Goal: Task Accomplishment & Management: Manage account settings

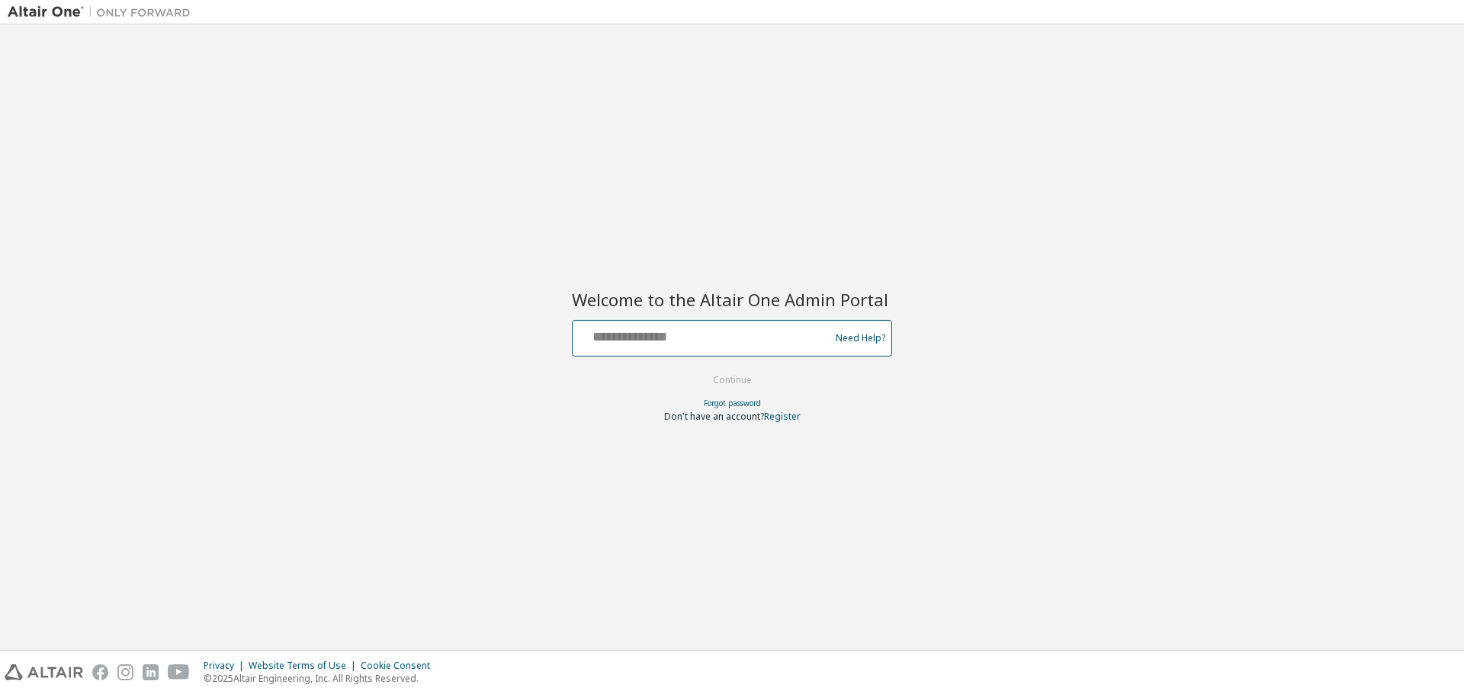
click at [707, 343] on input "text" at bounding box center [703, 335] width 249 height 22
type input "*"
type input "**********"
click at [735, 383] on button "Continue" at bounding box center [732, 380] width 71 height 23
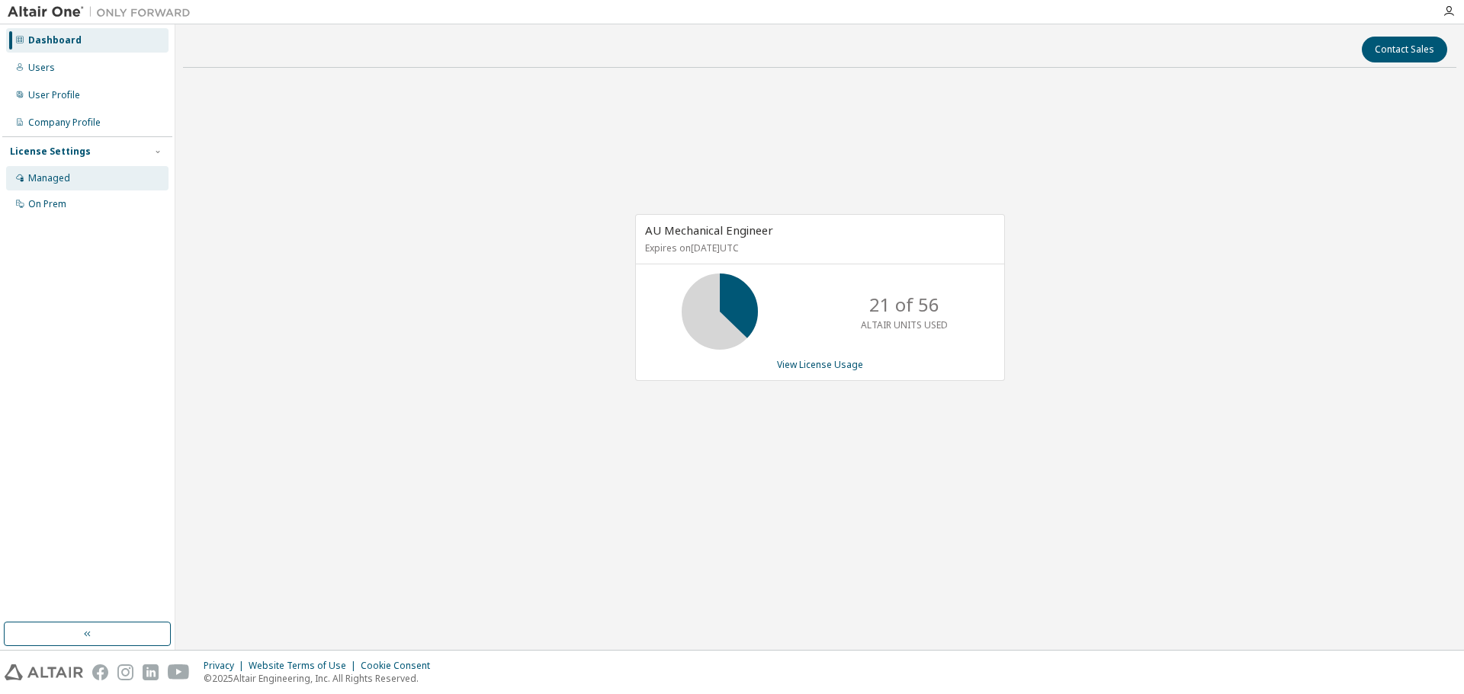
click at [74, 183] on div "Managed" at bounding box center [87, 178] width 162 height 24
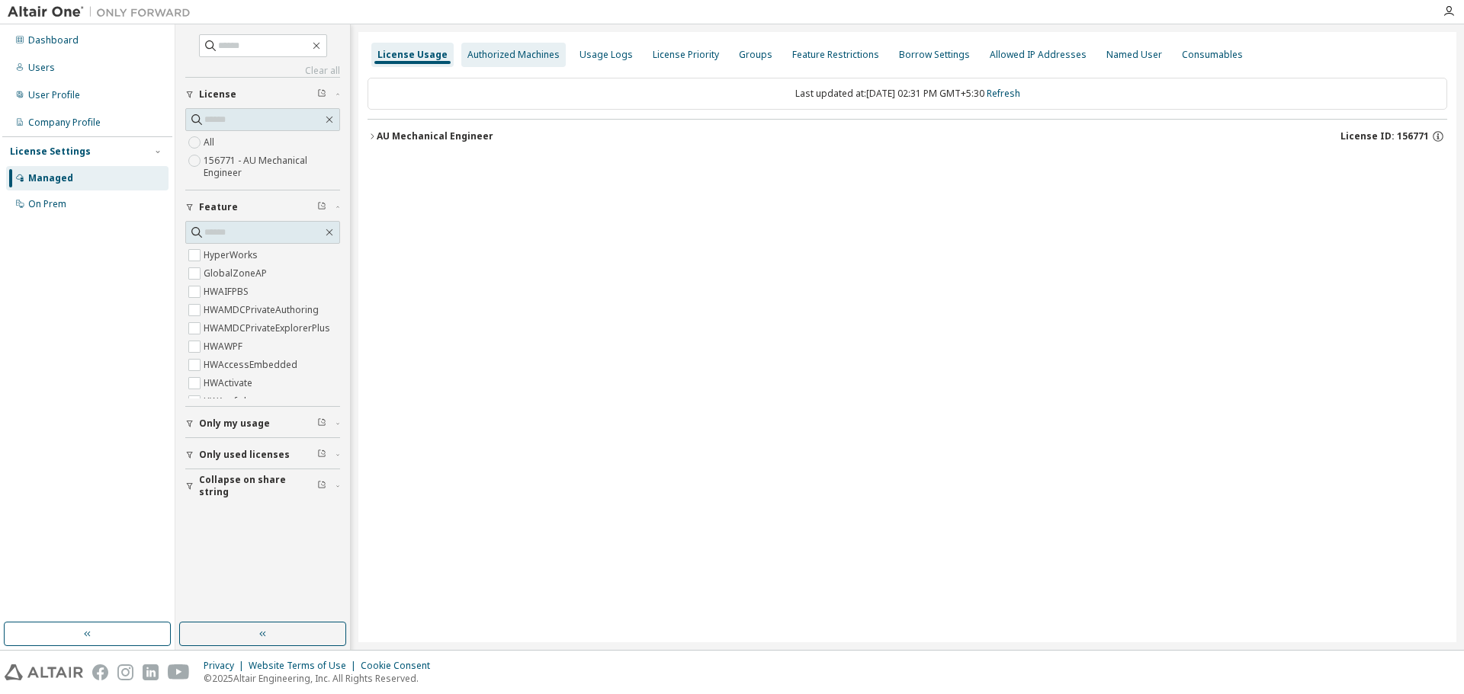
click at [492, 49] on div "Authorized Machines" at bounding box center [513, 55] width 92 height 12
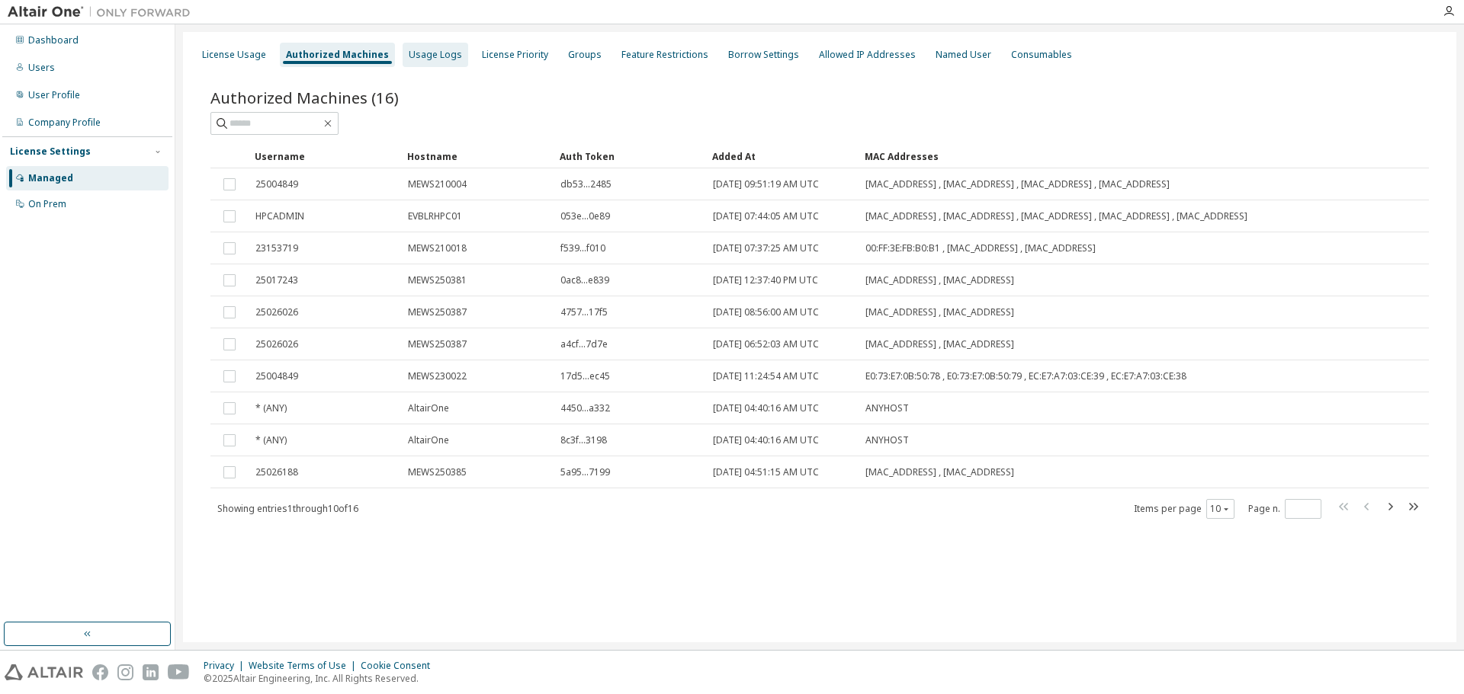
click at [409, 57] on div "Usage Logs" at bounding box center [435, 55] width 53 height 12
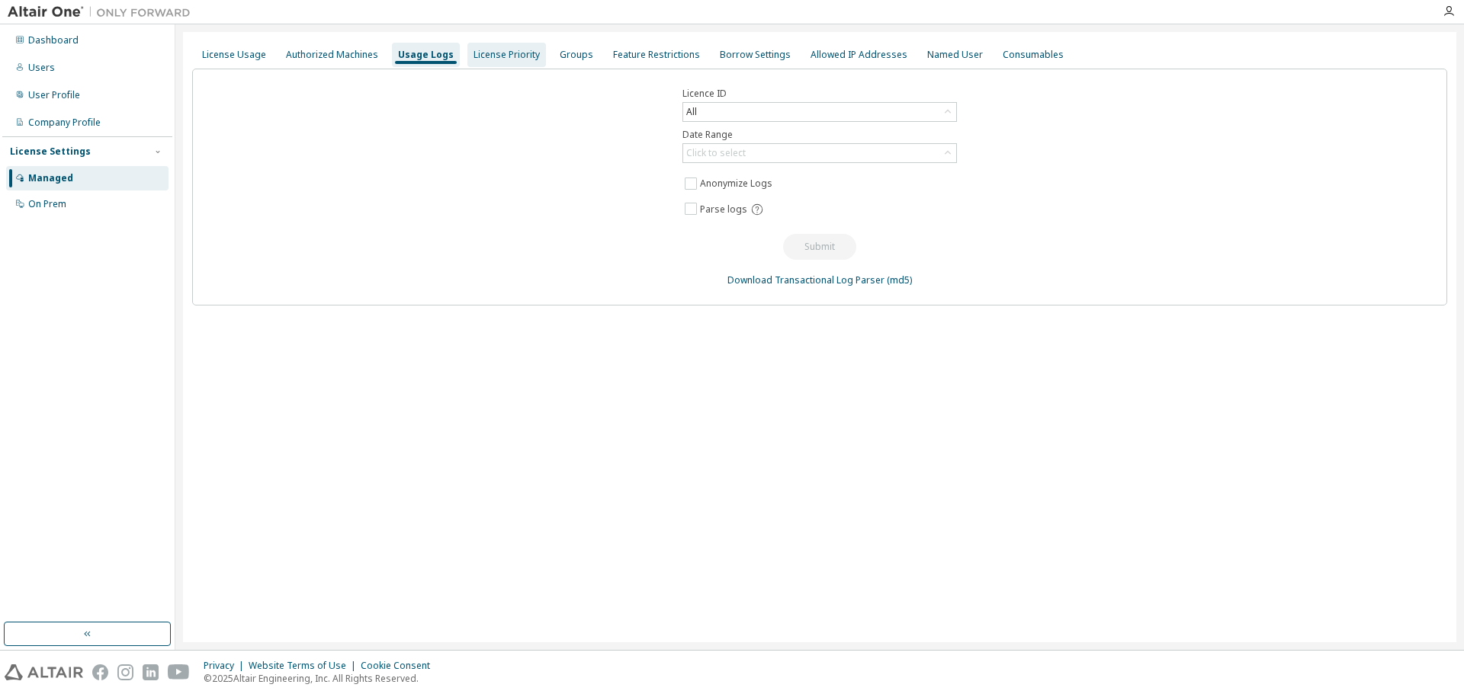
click at [504, 55] on div "License Priority" at bounding box center [506, 55] width 66 height 12
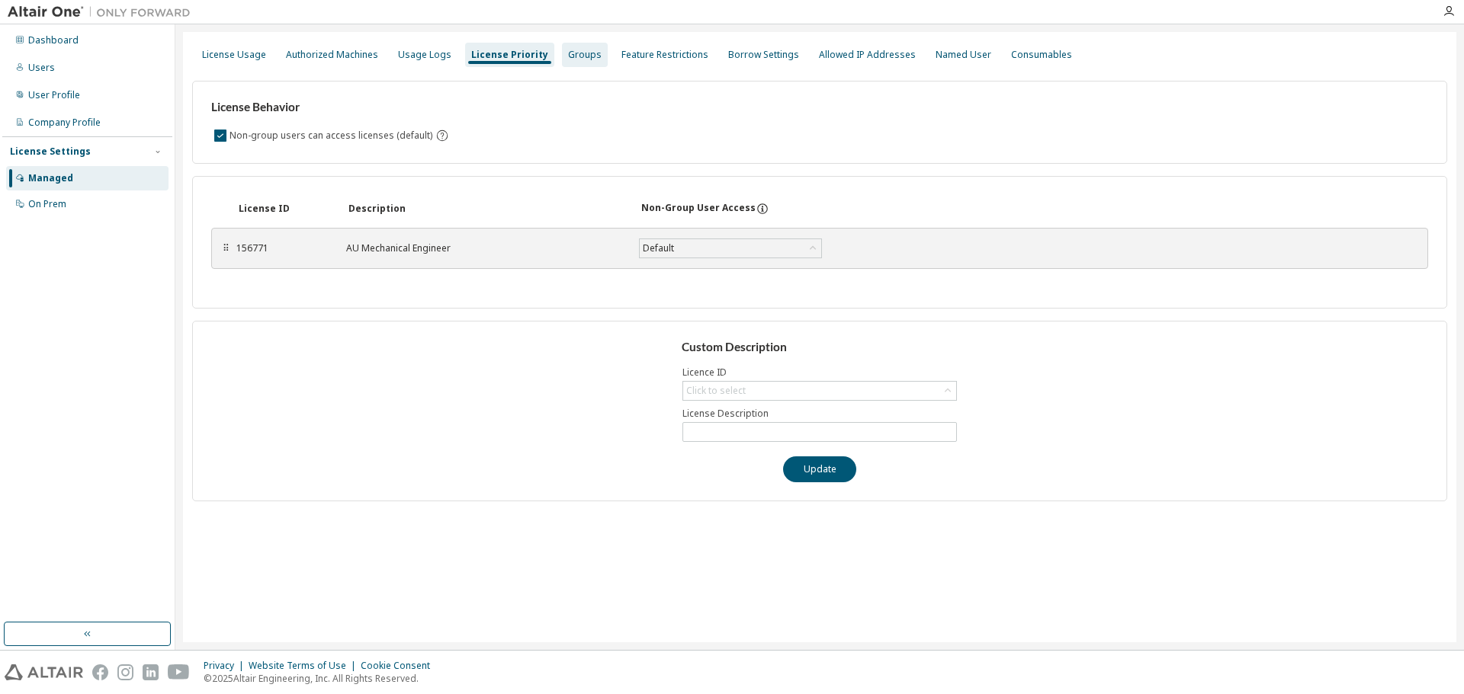
click at [573, 52] on div "Groups" at bounding box center [585, 55] width 34 height 12
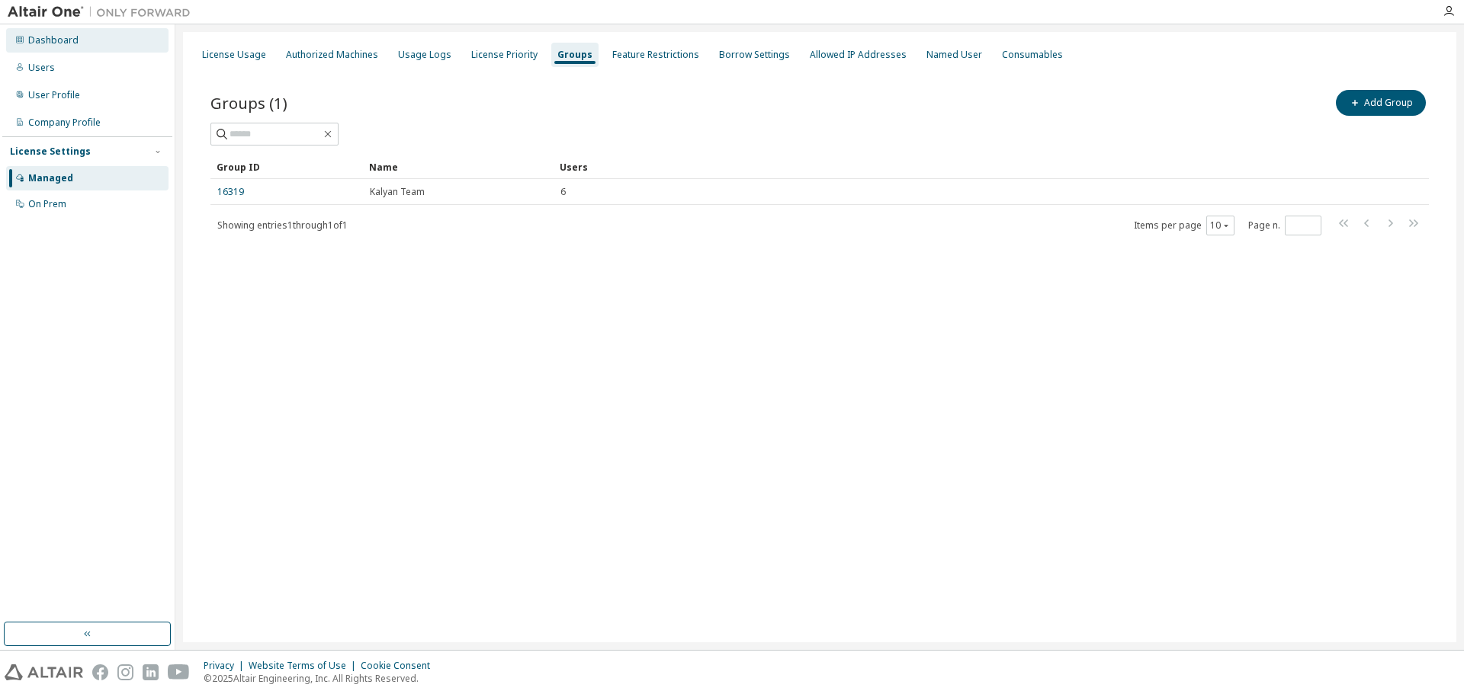
click at [73, 45] on div "Dashboard" at bounding box center [53, 40] width 50 height 12
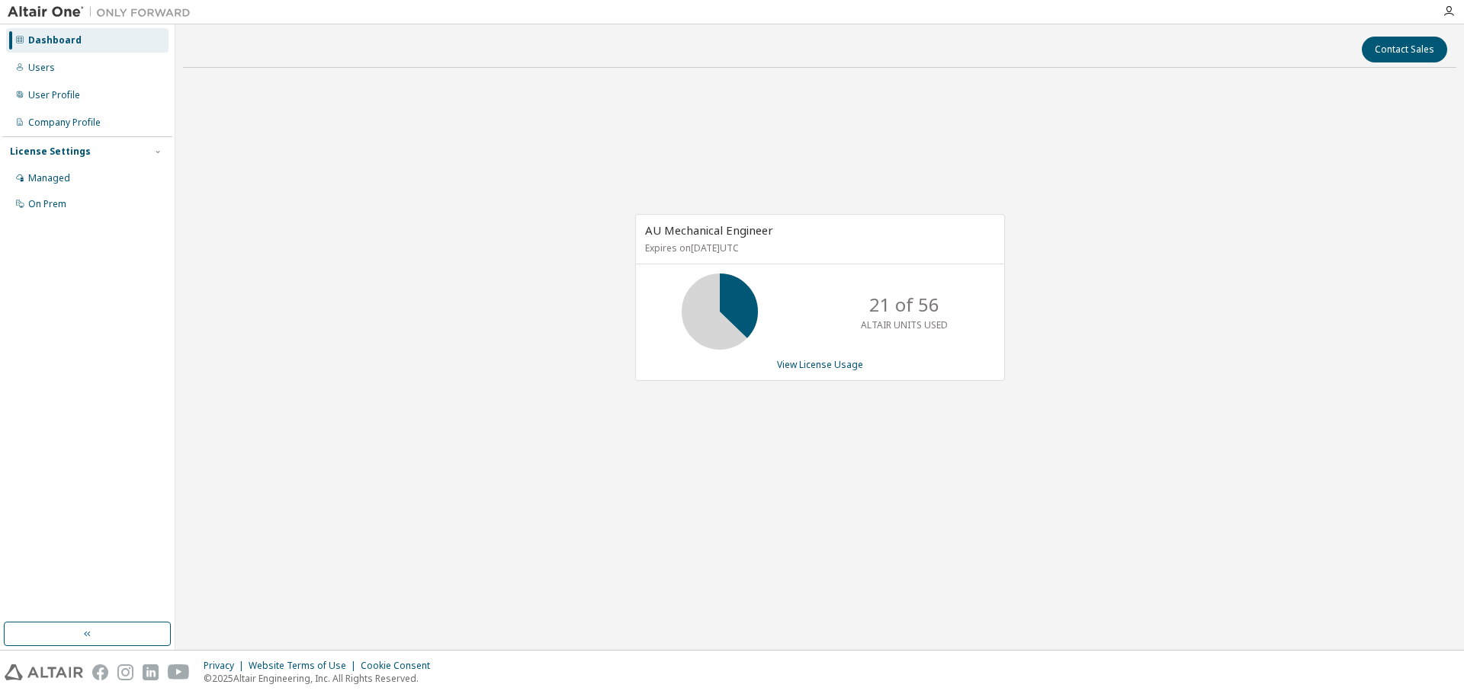
click at [723, 304] on icon at bounding box center [720, 312] width 38 height 38
click at [830, 369] on link "View License Usage" at bounding box center [820, 364] width 86 height 13
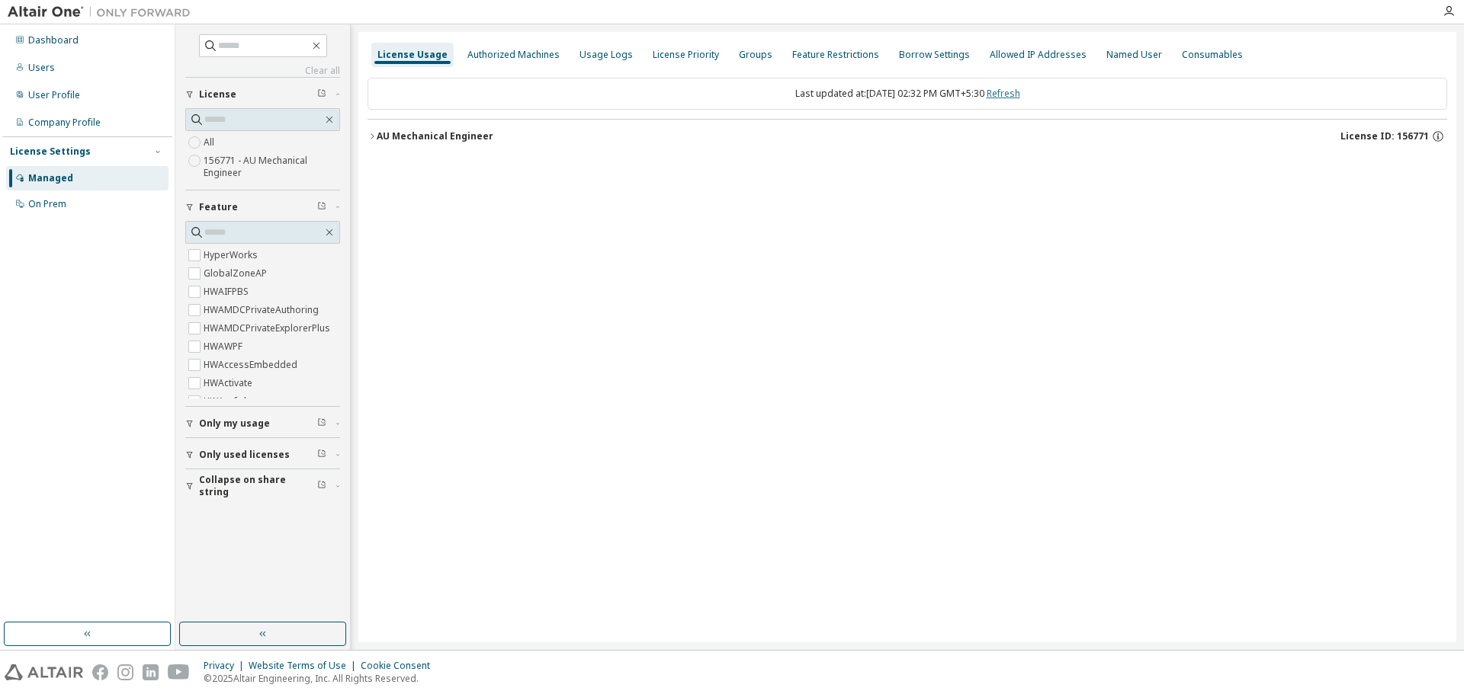
click at [1020, 95] on link "Refresh" at bounding box center [1003, 93] width 34 height 13
click at [1436, 133] on icon "button" at bounding box center [1438, 137] width 14 height 14
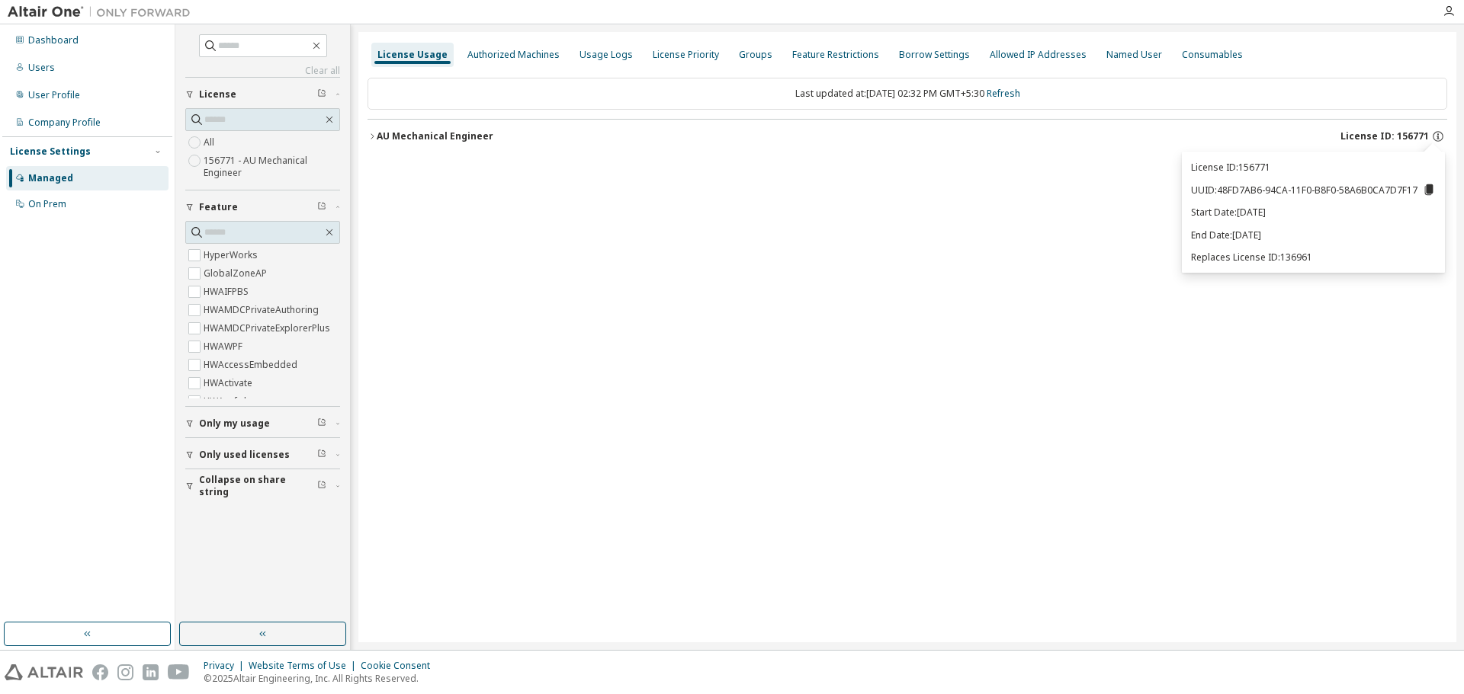
click at [364, 136] on div "License Usage Authorized Machines Usage Logs License Priority Groups Feature Re…" at bounding box center [907, 337] width 1098 height 611
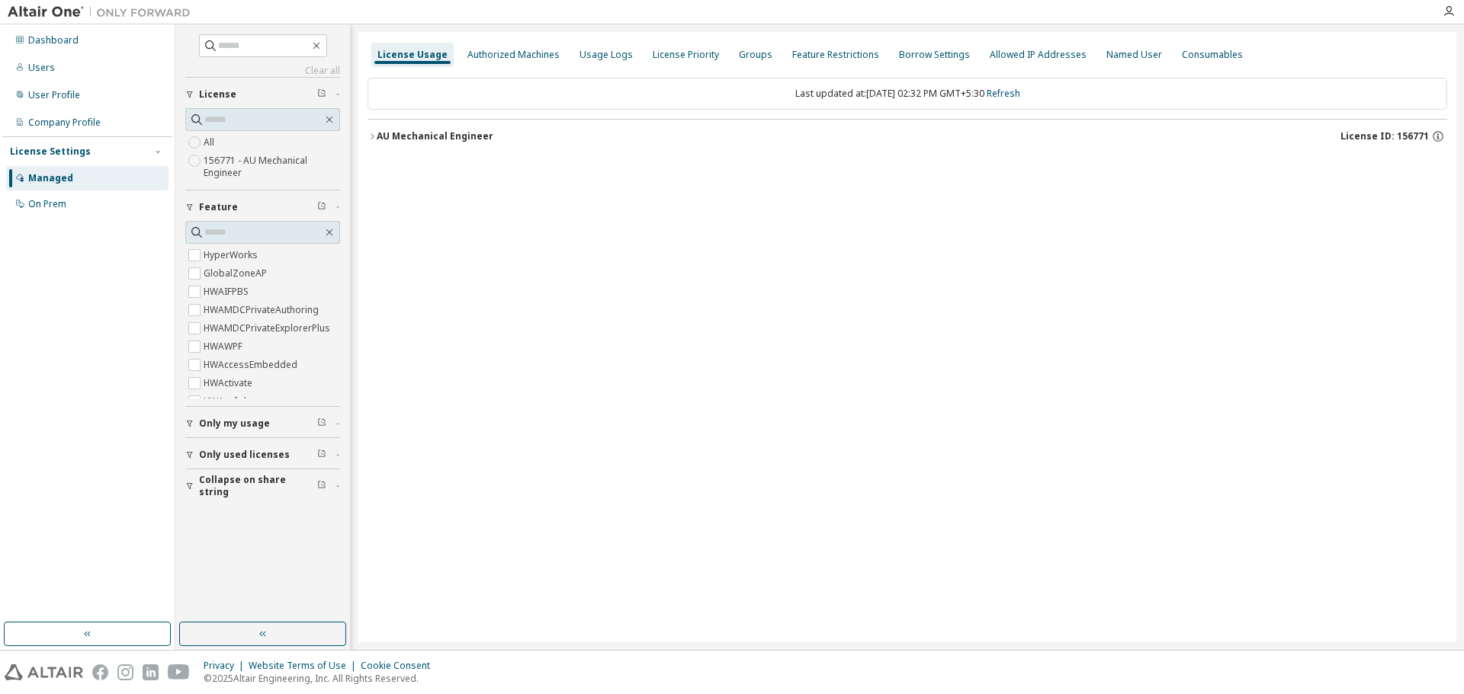
click at [368, 136] on icon "button" at bounding box center [371, 136] width 9 height 9
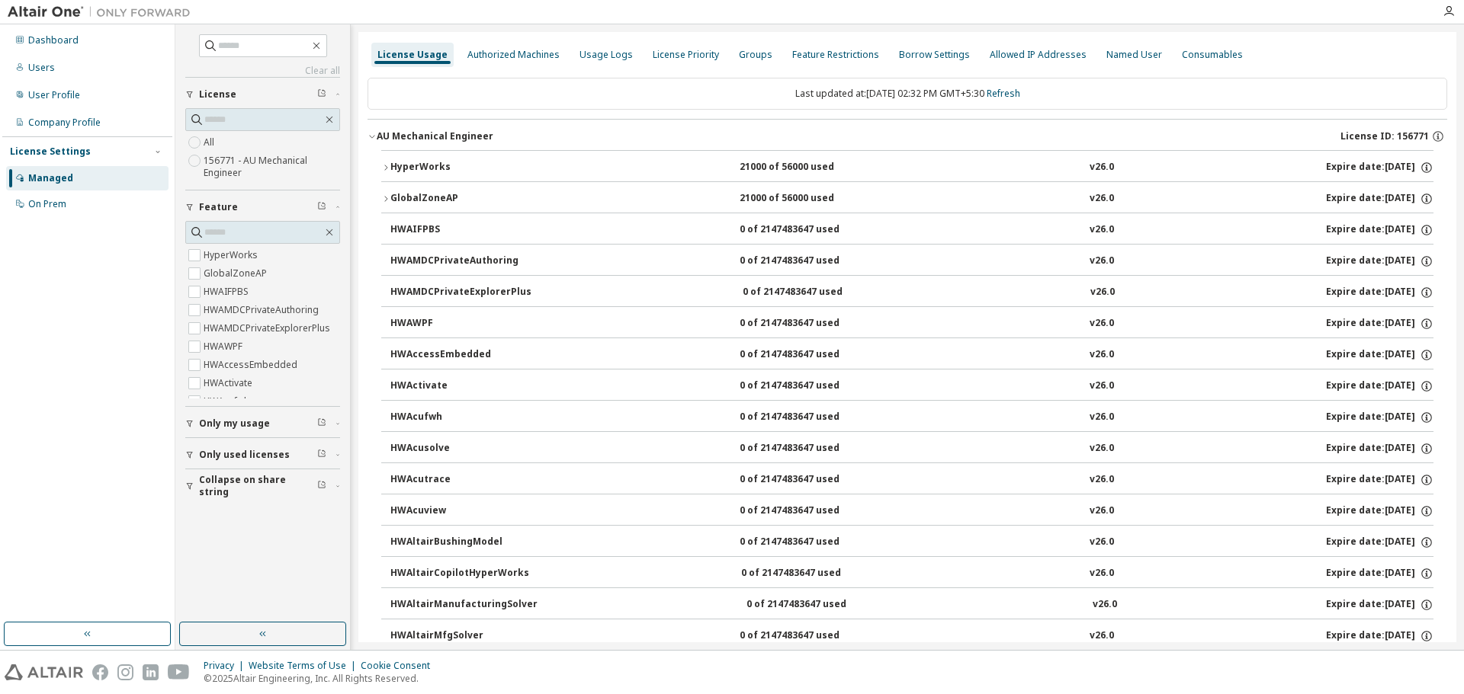
click at [381, 136] on div "AU Mechanical Engineer" at bounding box center [435, 136] width 117 height 12
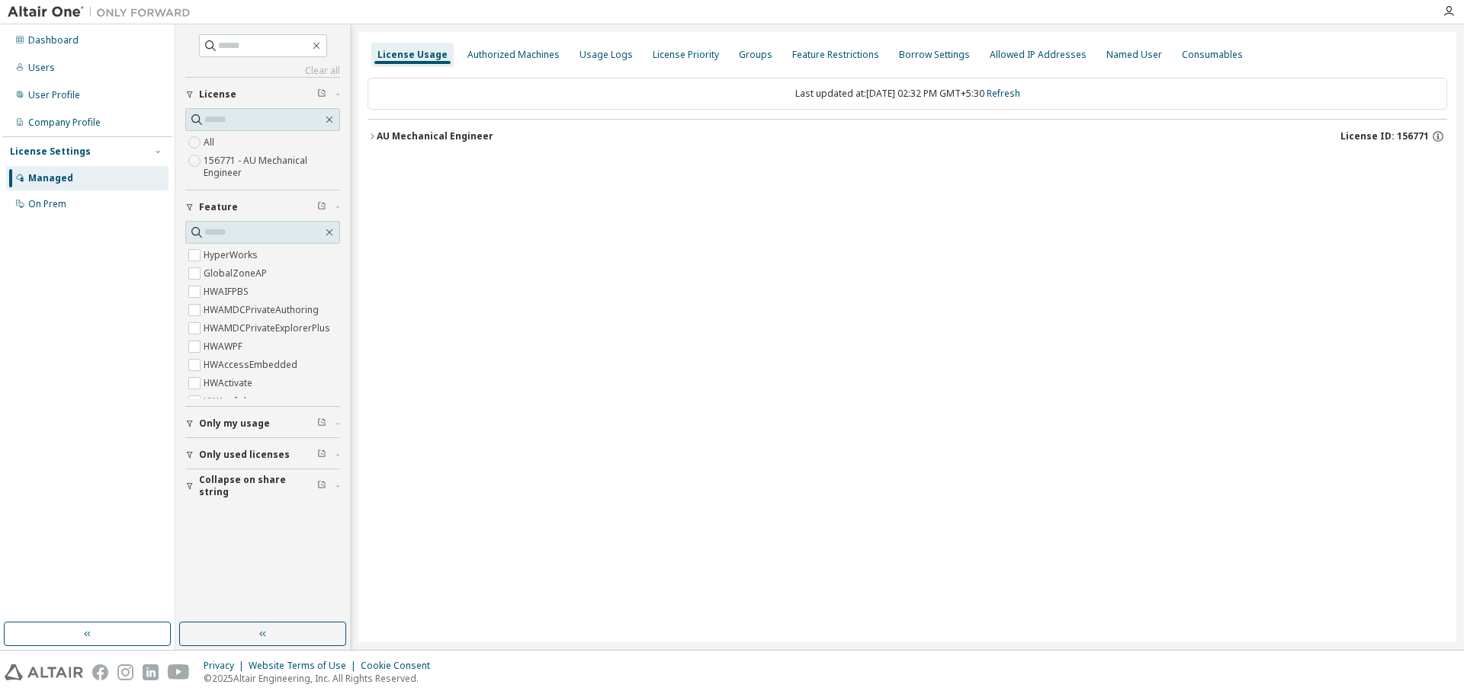
click at [381, 136] on div "AU Mechanical Engineer" at bounding box center [435, 136] width 117 height 12
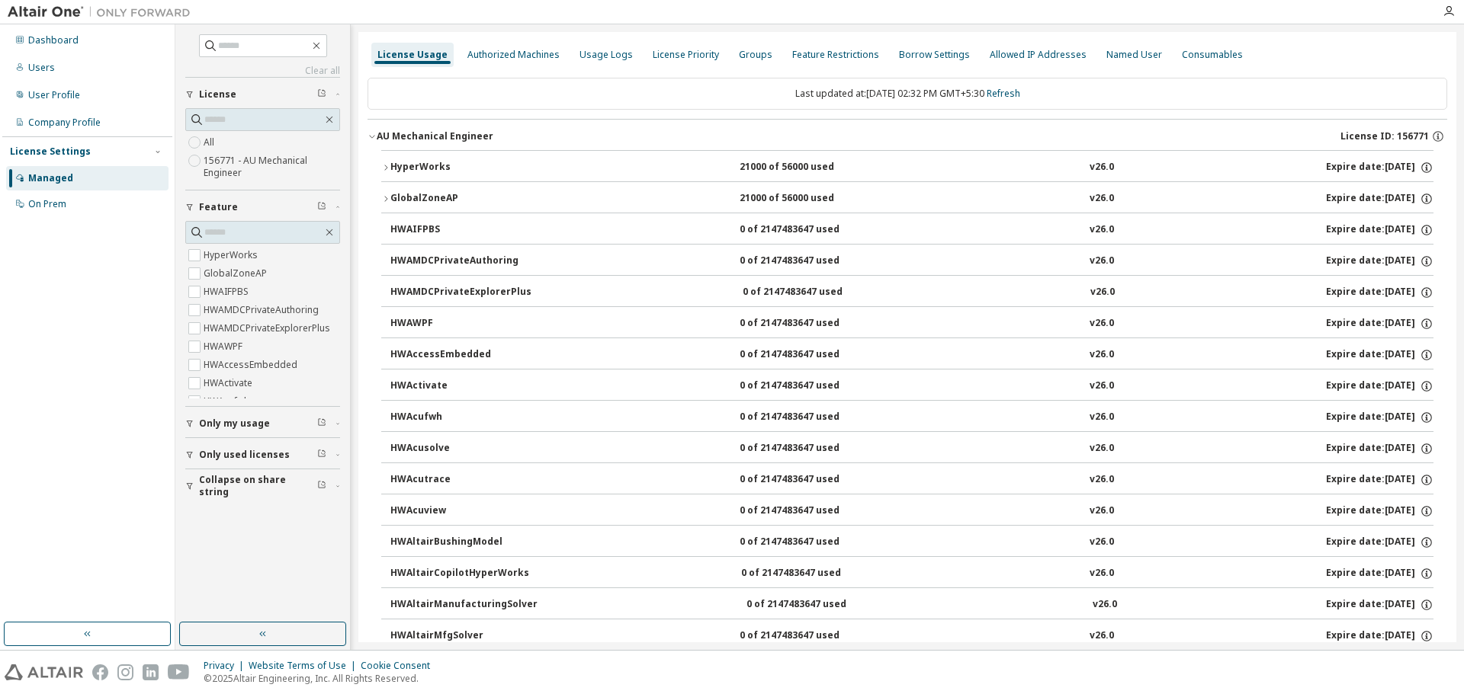
click at [383, 167] on icon "button" at bounding box center [385, 167] width 9 height 9
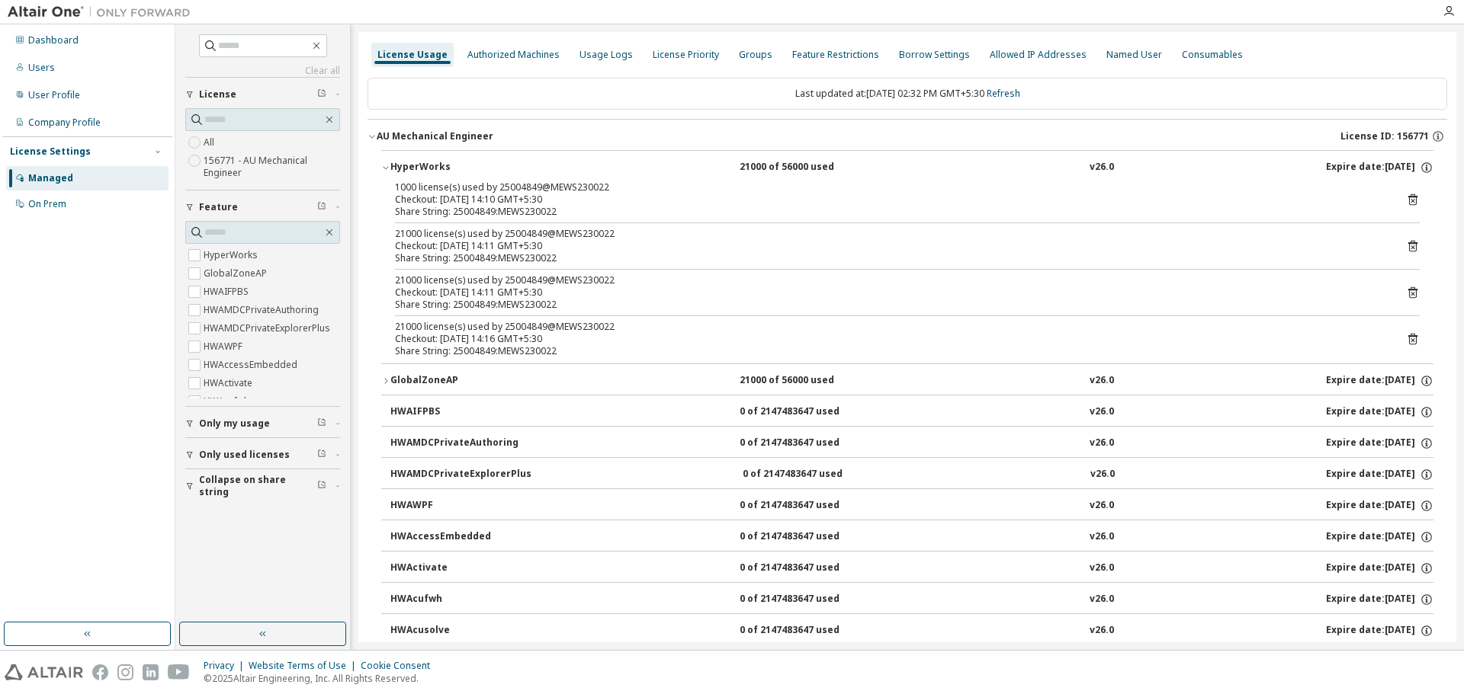
click at [383, 167] on icon "button" at bounding box center [385, 167] width 9 height 9
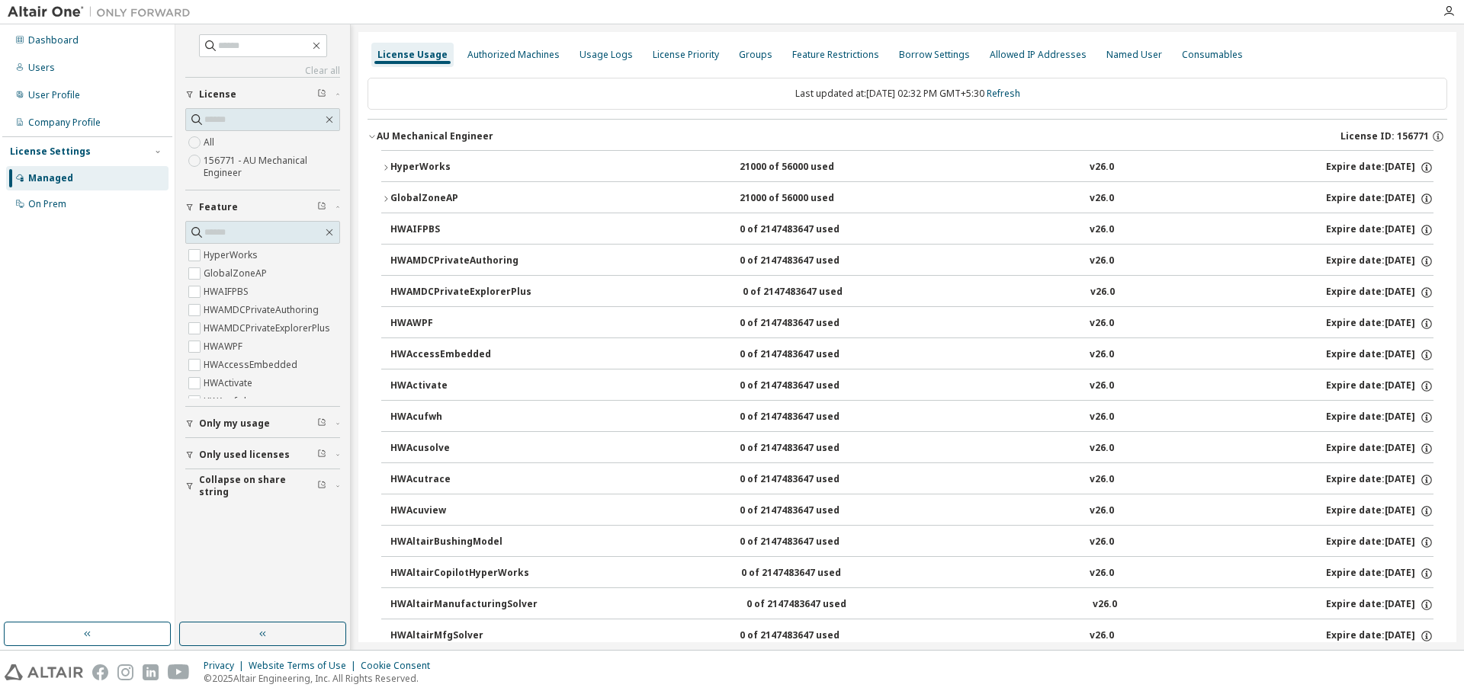
click at [374, 136] on icon "button" at bounding box center [371, 137] width 5 height 3
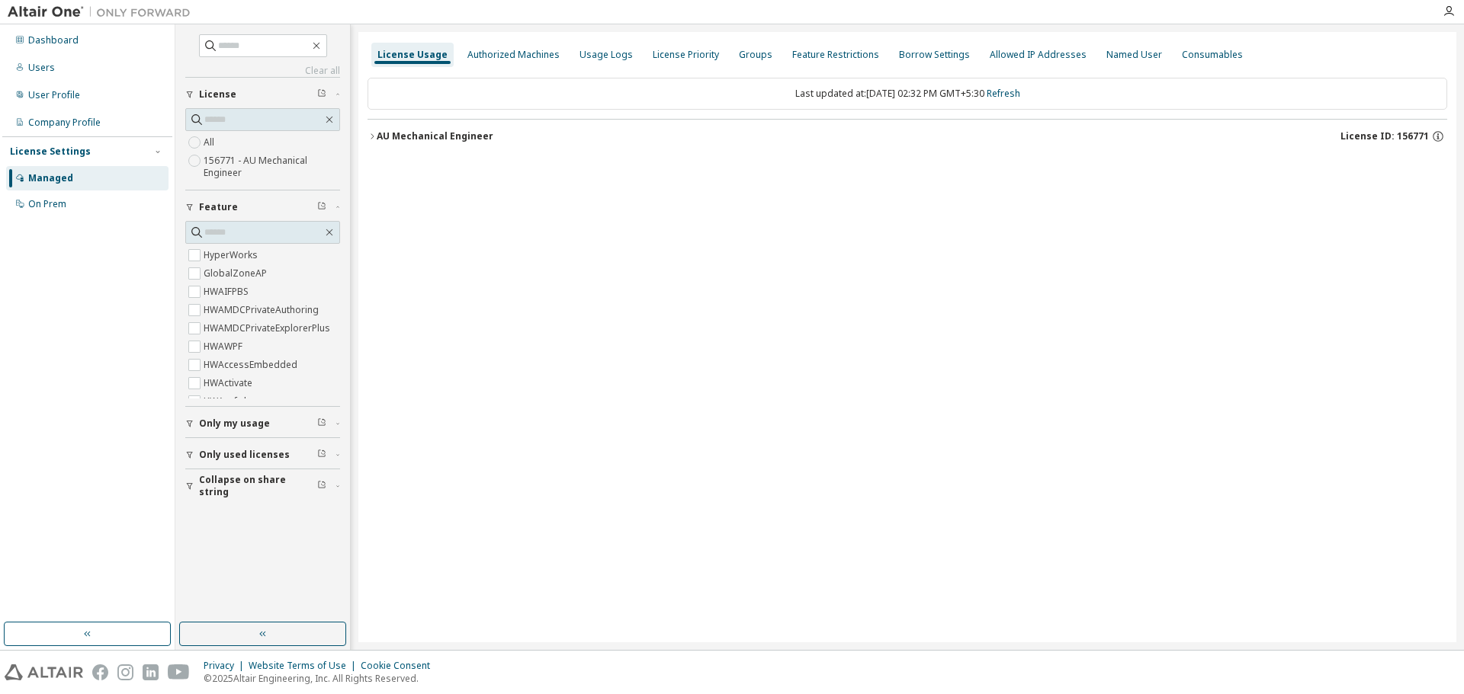
click at [374, 136] on icon "button" at bounding box center [371, 136] width 9 height 9
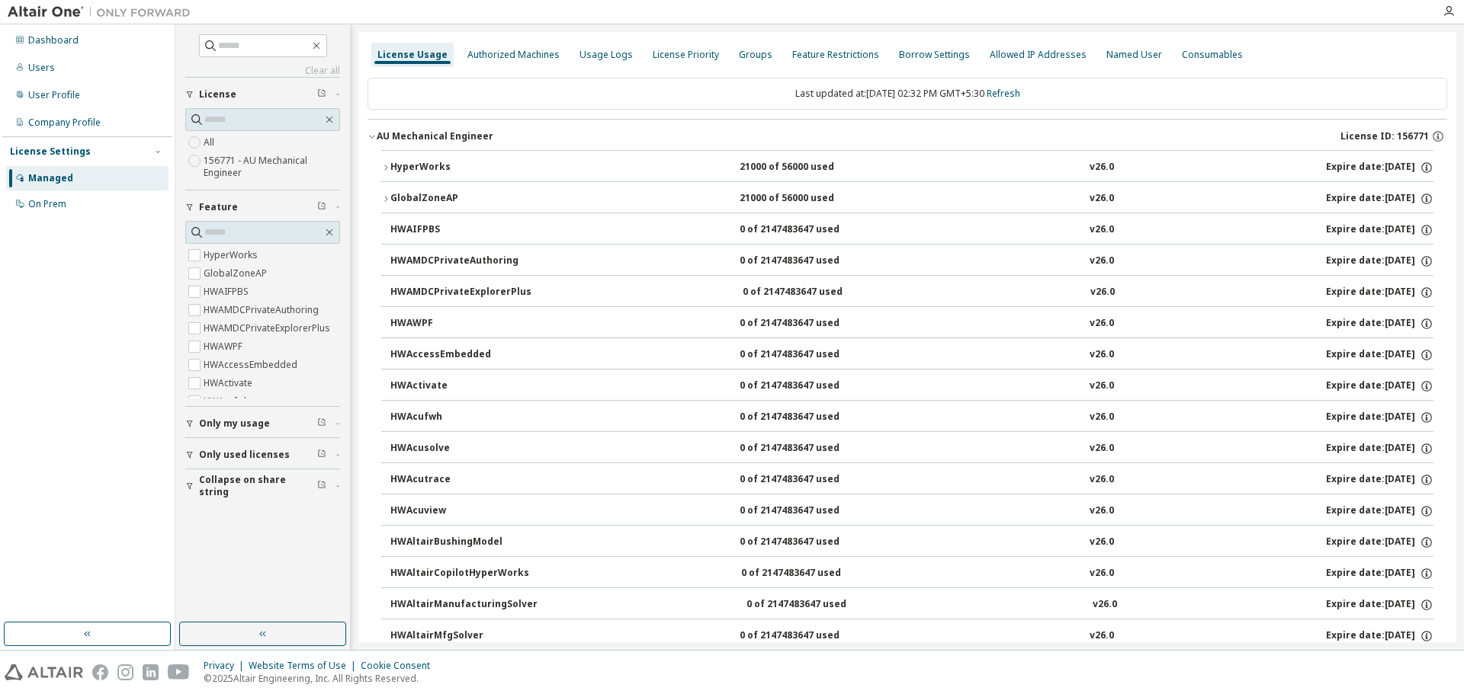
click at [265, 455] on span "Only used licenses" at bounding box center [244, 455] width 91 height 12
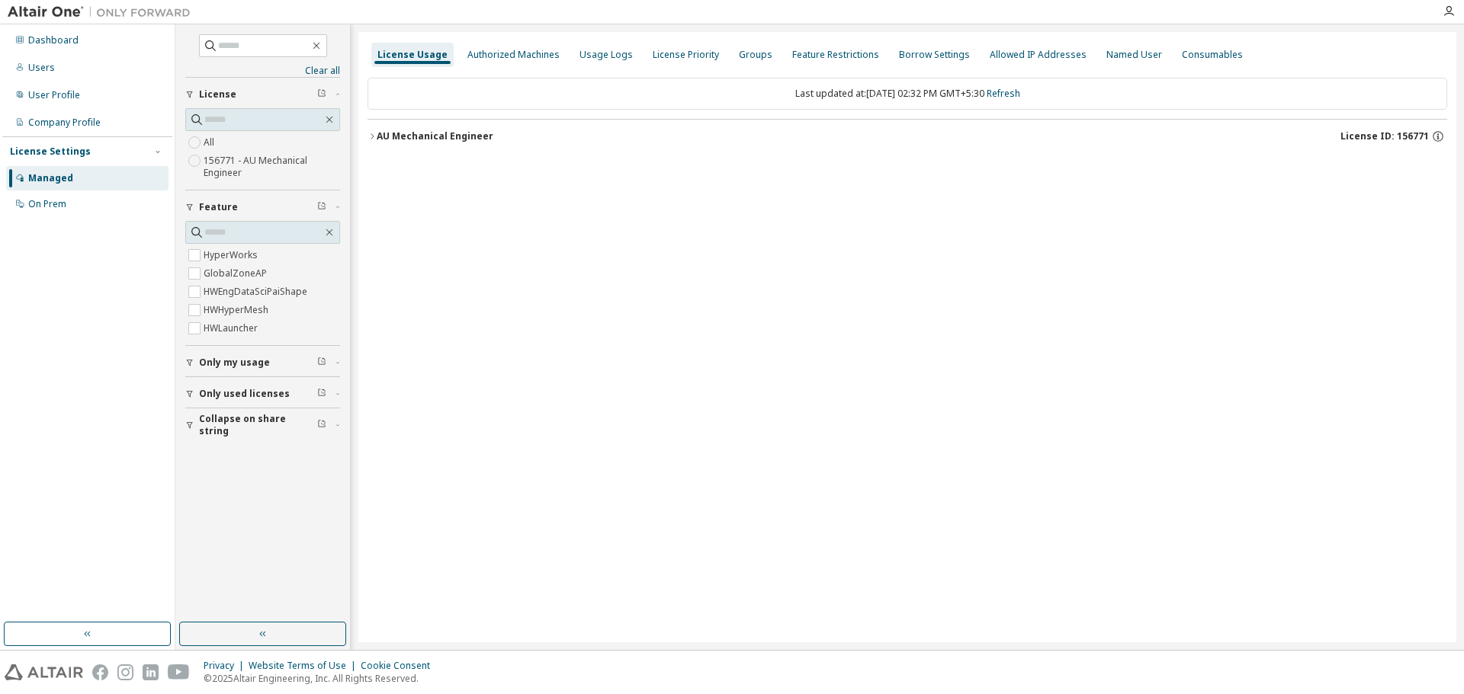
click at [374, 134] on icon "button" at bounding box center [371, 136] width 9 height 9
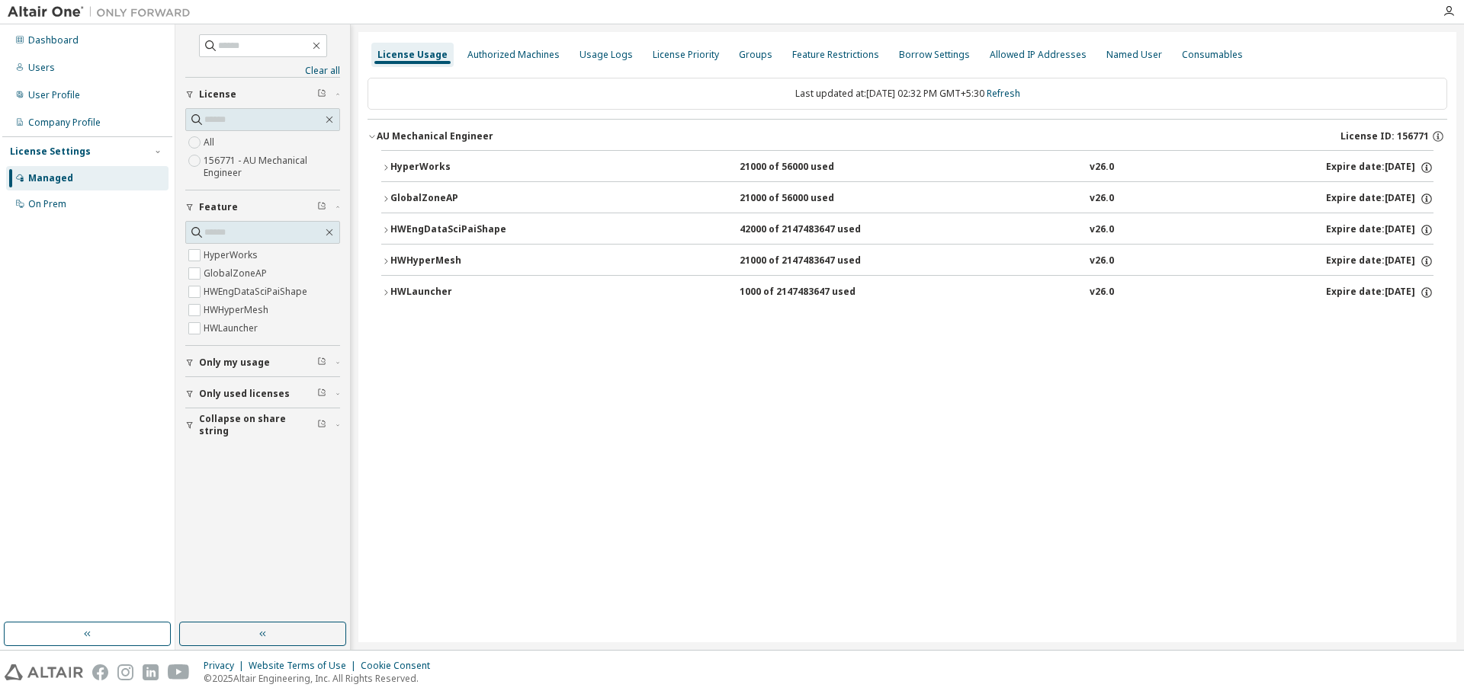
click at [380, 163] on div "HyperWorks 21000 of 56000 used v26.0 Expire date: 2026-01-30 GlobalZoneAP 21000…" at bounding box center [906, 231] width 1079 height 162
click at [383, 166] on icon "button" at bounding box center [385, 167] width 9 height 9
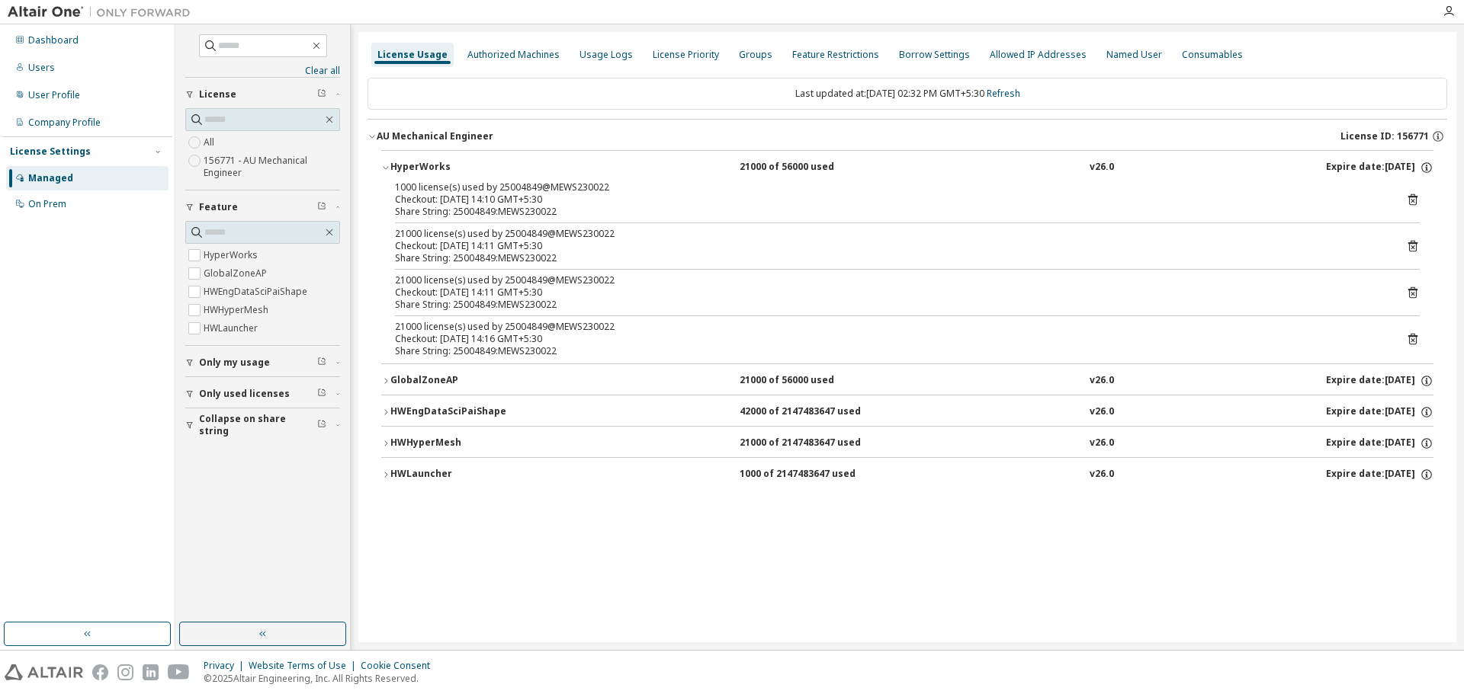
click at [391, 381] on div "GlobalZoneAP" at bounding box center [458, 381] width 137 height 14
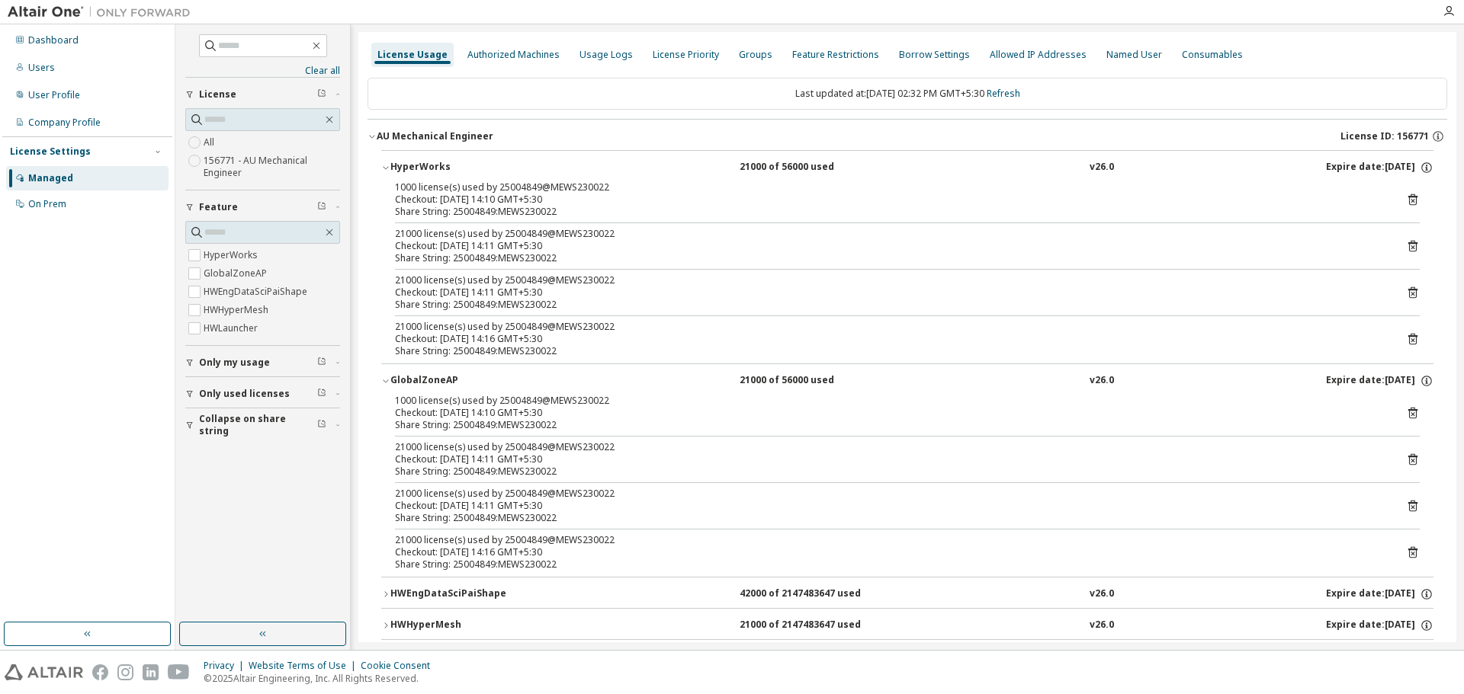
scroll to position [56, 0]
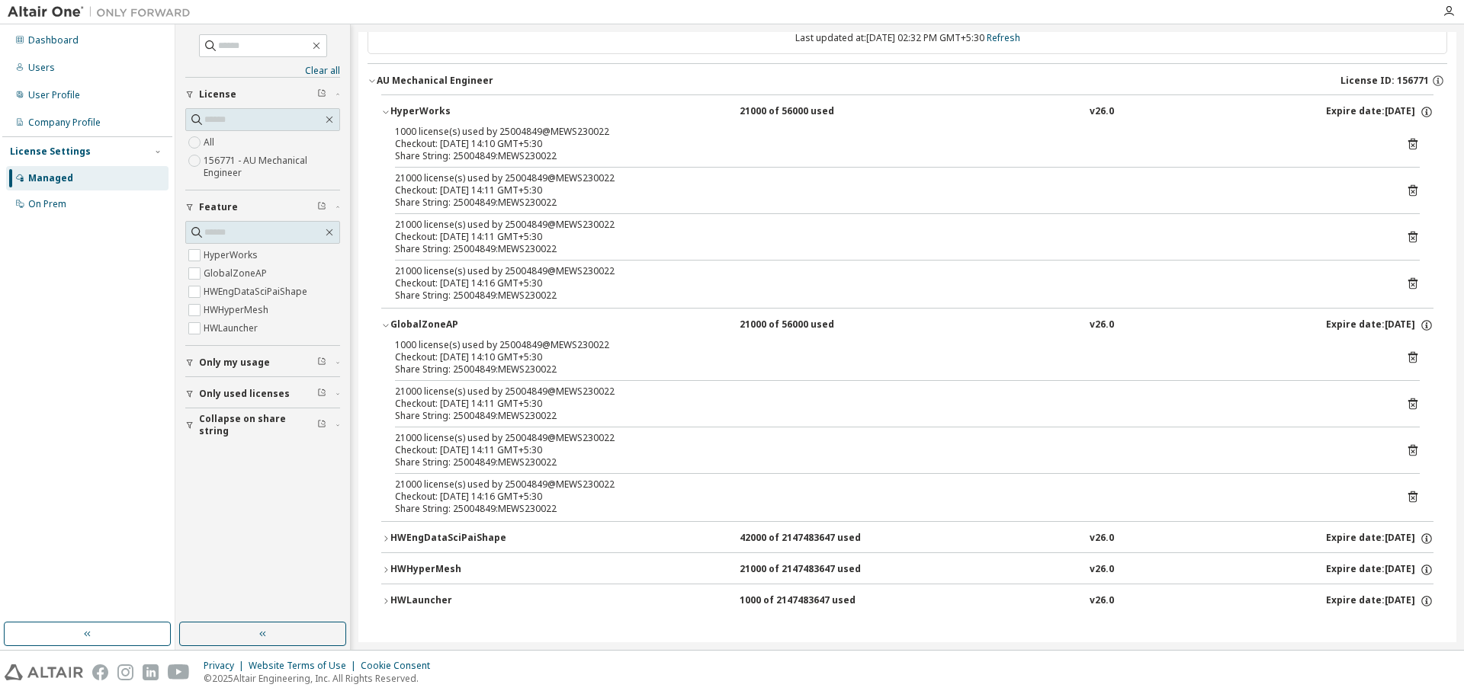
click at [388, 537] on icon "button" at bounding box center [385, 538] width 9 height 9
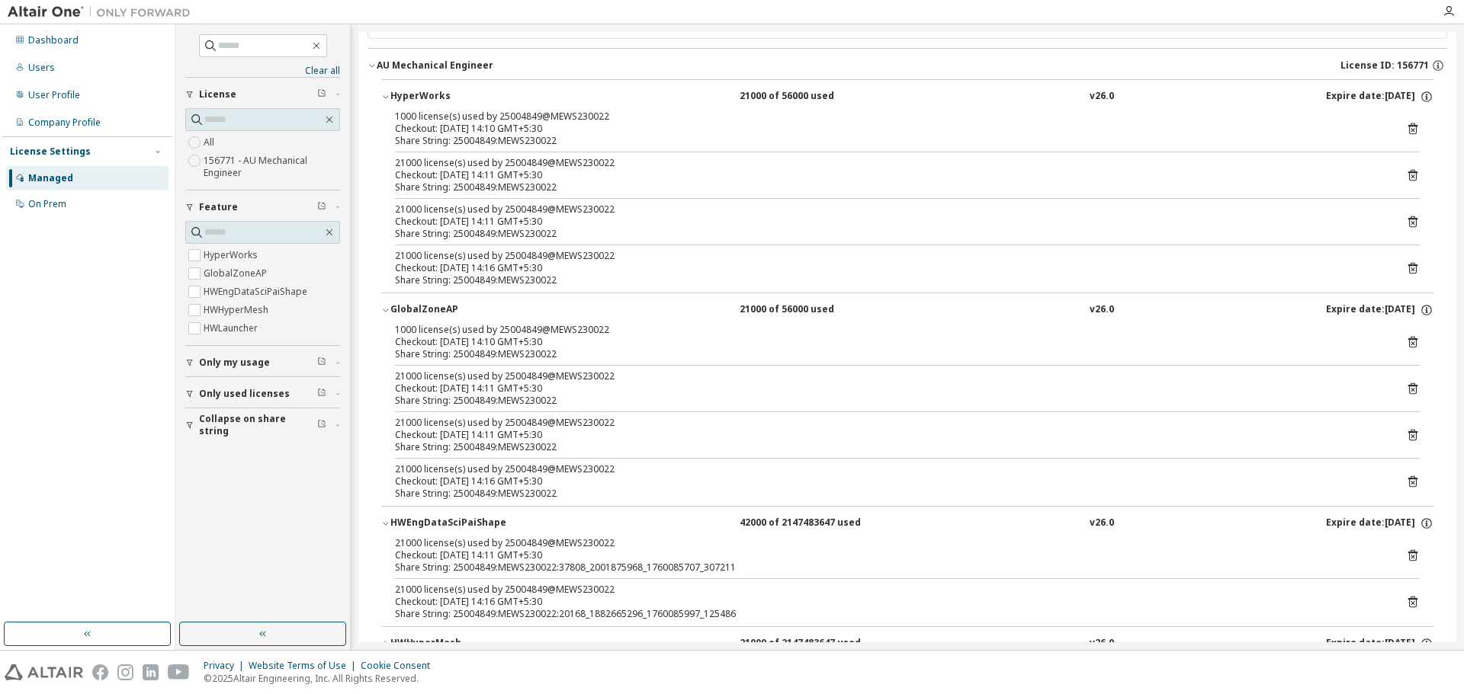
scroll to position [0, 0]
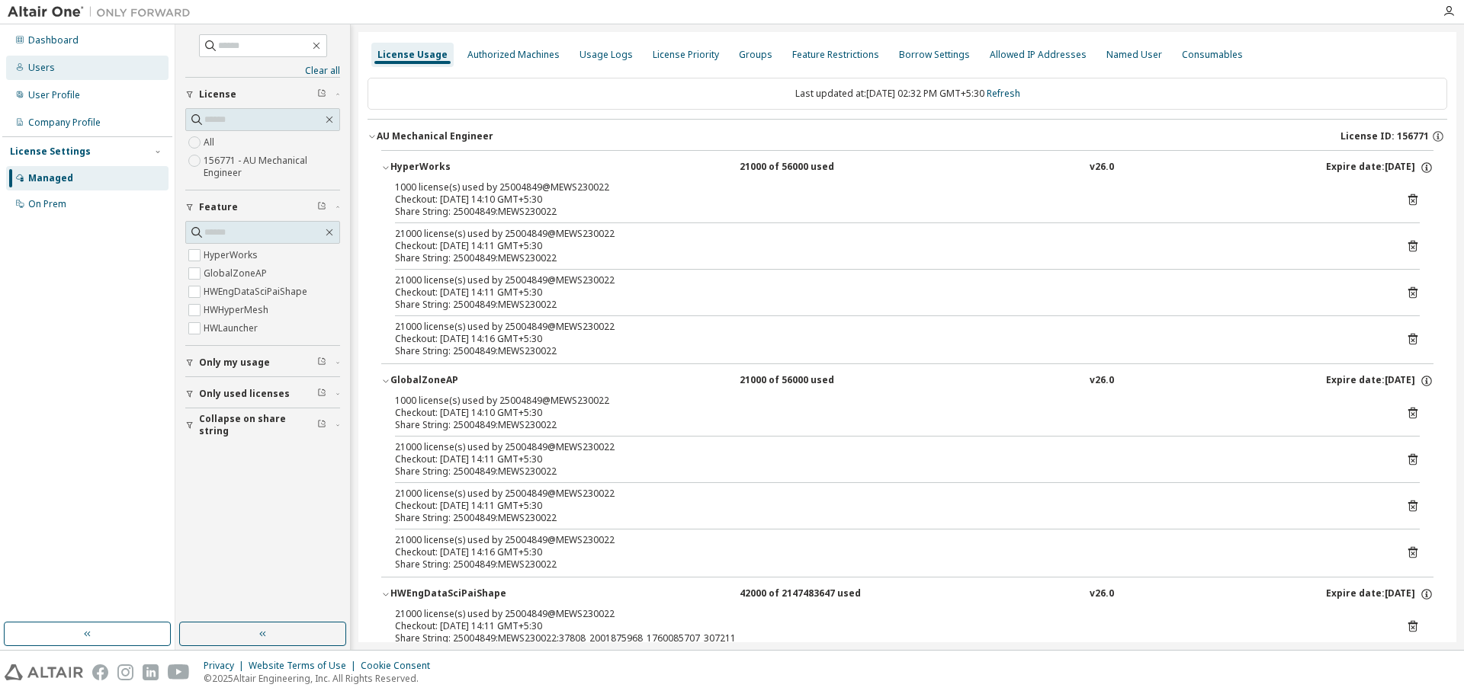
click at [77, 76] on div "Users" at bounding box center [87, 68] width 162 height 24
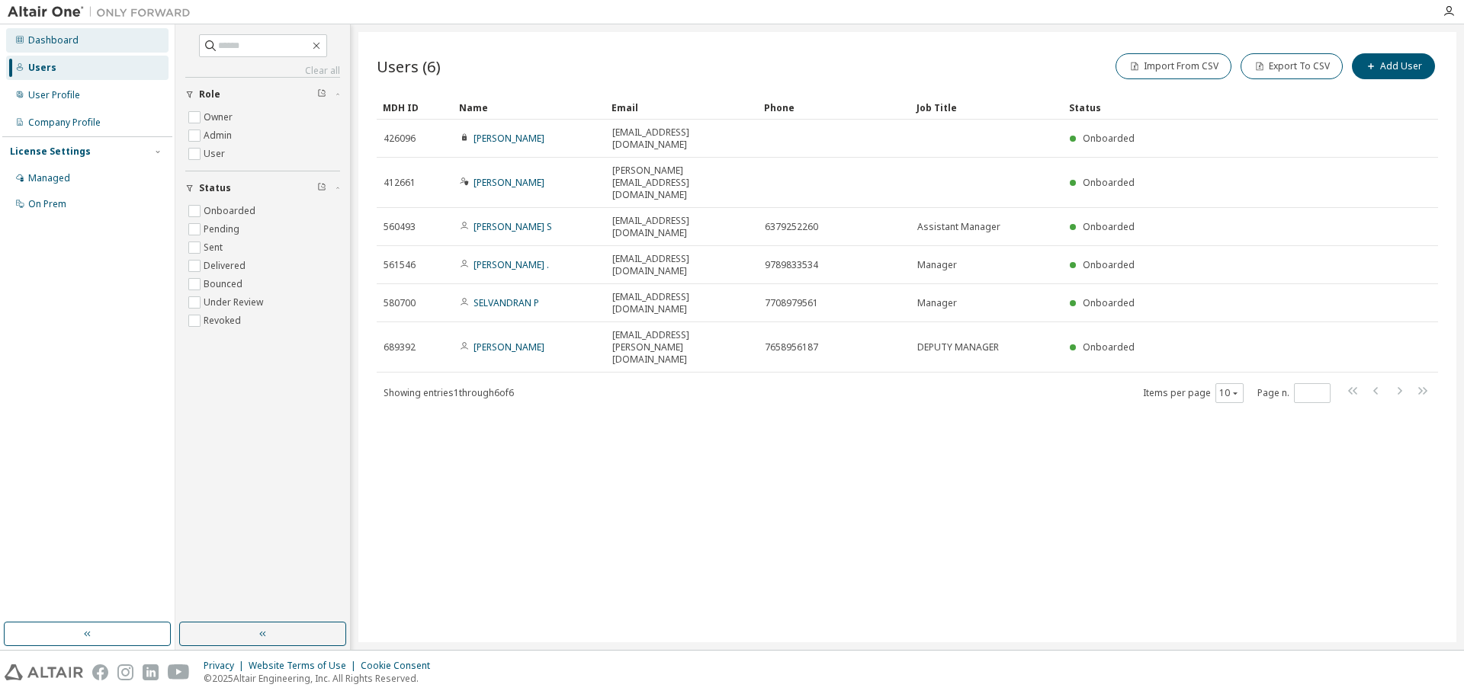
click at [50, 47] on div "Dashboard" at bounding box center [87, 40] width 162 height 24
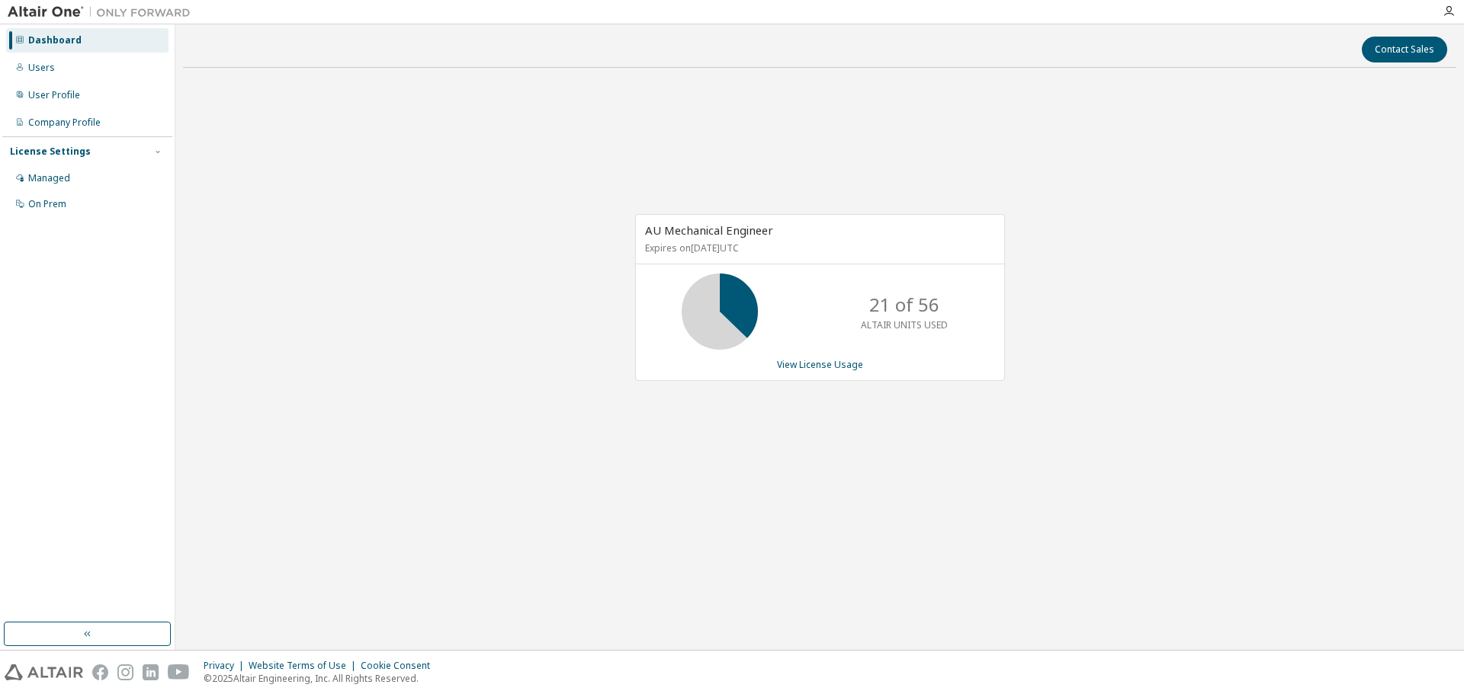
click at [739, 325] on icon at bounding box center [720, 312] width 38 height 38
click at [727, 298] on icon at bounding box center [720, 312] width 38 height 38
click at [832, 364] on link "View License Usage" at bounding box center [820, 364] width 86 height 13
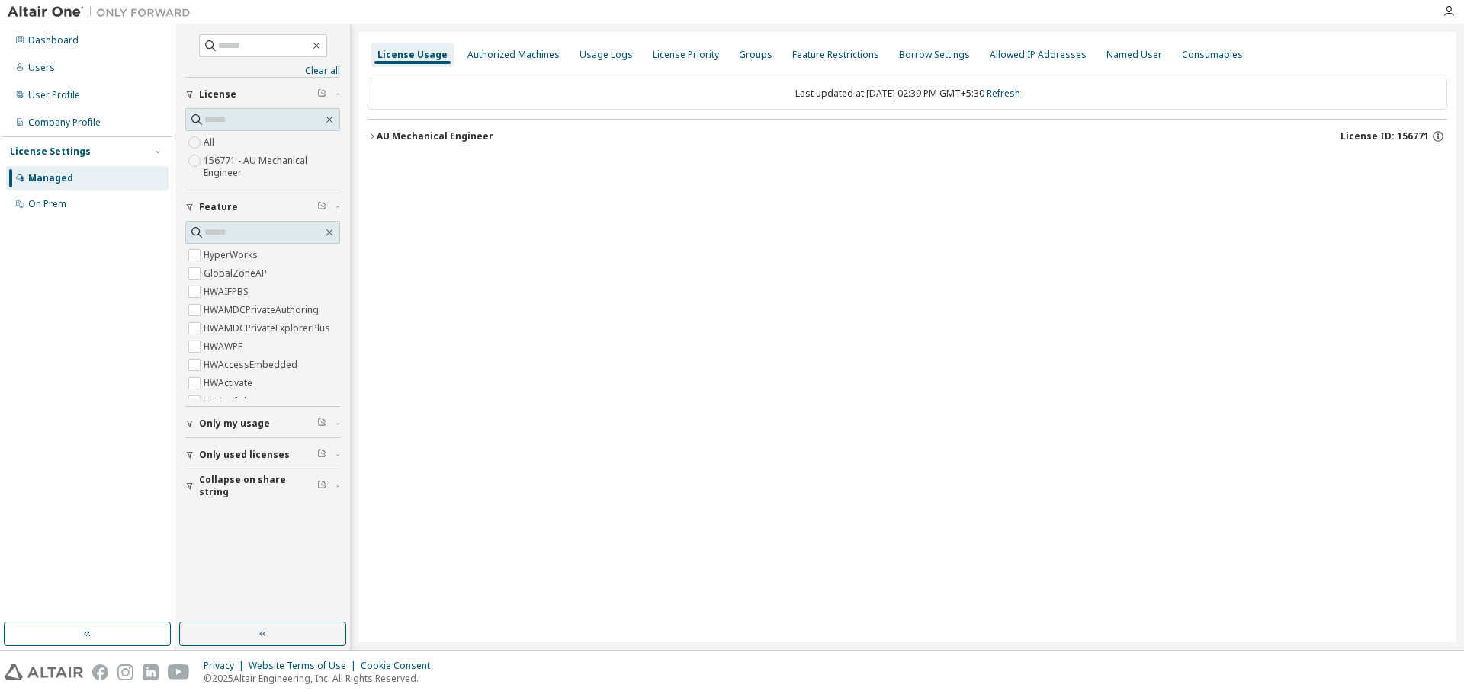
click at [377, 136] on div "AU Mechanical Engineer" at bounding box center [435, 136] width 117 height 12
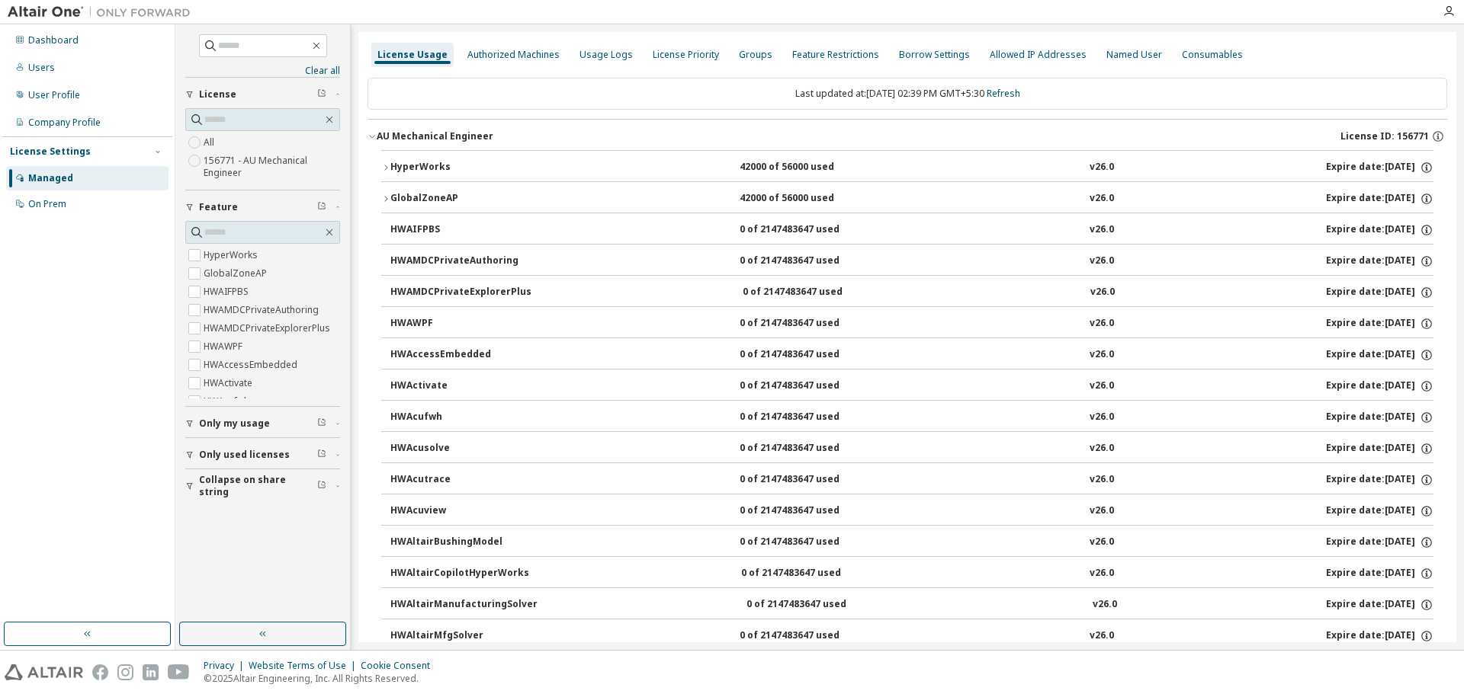
click at [385, 164] on icon "button" at bounding box center [385, 167] width 9 height 9
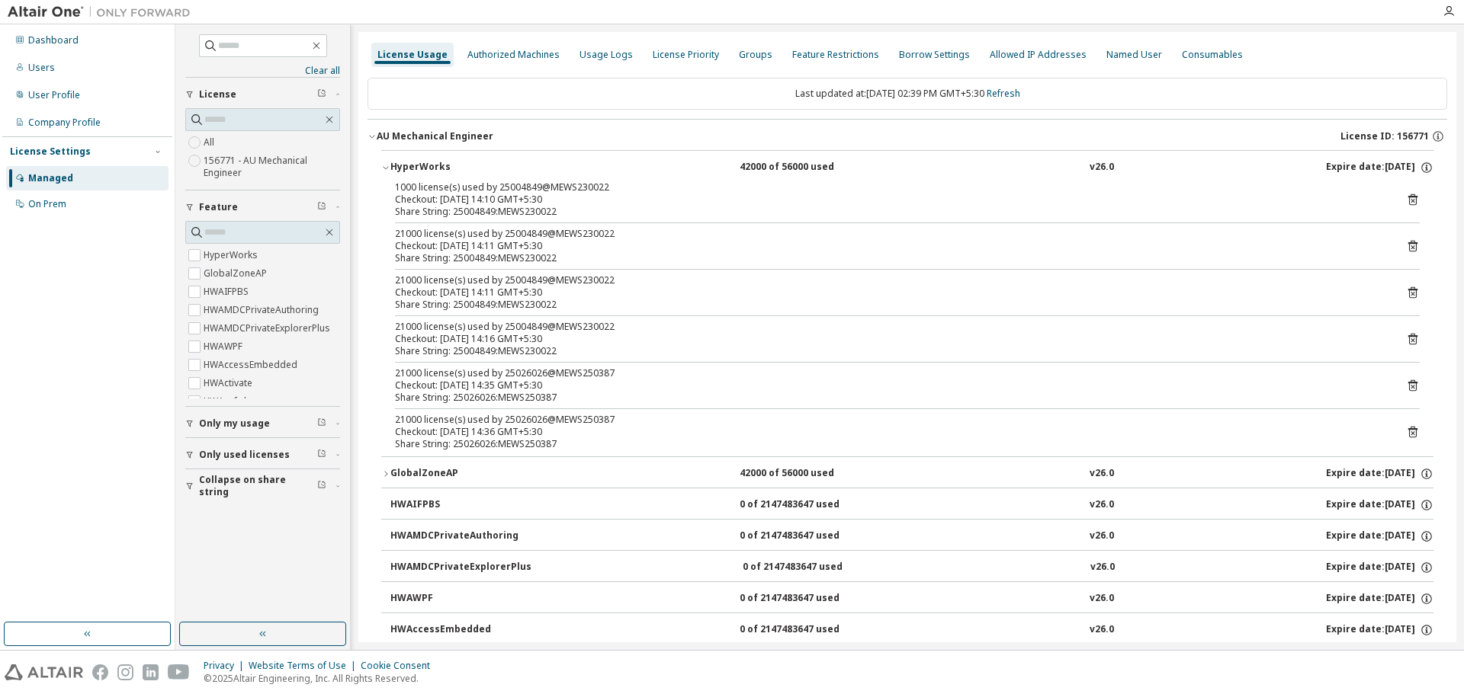
click at [534, 194] on div "Checkout: 2025-10-10 14:10 GMT+5:30" at bounding box center [889, 200] width 988 height 12
click at [544, 376] on div "21000 license(s) used by 25026026@MEWS250387" at bounding box center [889, 373] width 988 height 12
drag, startPoint x: 540, startPoint y: 429, endPoint x: 614, endPoint y: 422, distance: 74.3
click at [614, 422] on div "21000 license(s) used by 25026026@MEWS250387 Checkout: 2025-10-10 14:36 GMT+5:30" at bounding box center [889, 426] width 988 height 24
click at [563, 441] on div "Share String: 25026026:MEWS250387" at bounding box center [889, 444] width 988 height 12
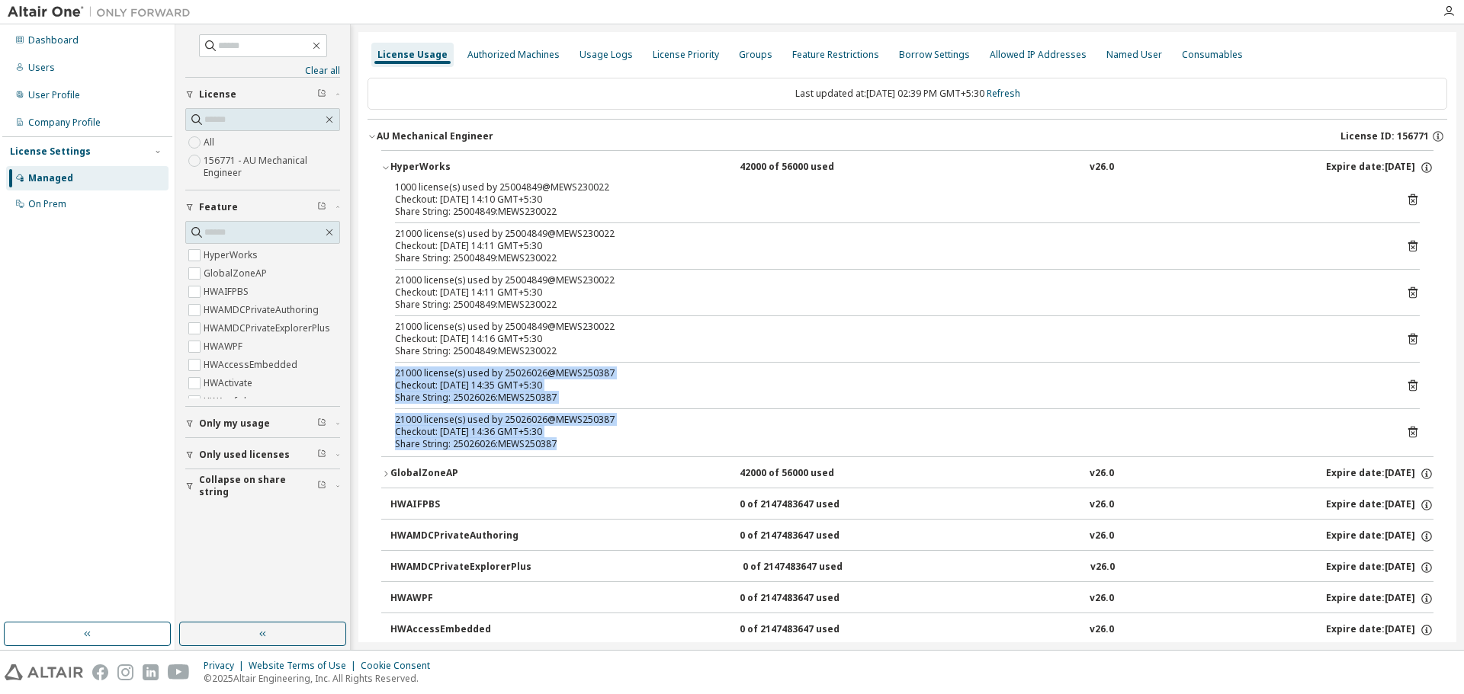
drag, startPoint x: 563, startPoint y: 441, endPoint x: 376, endPoint y: 372, distance: 199.0
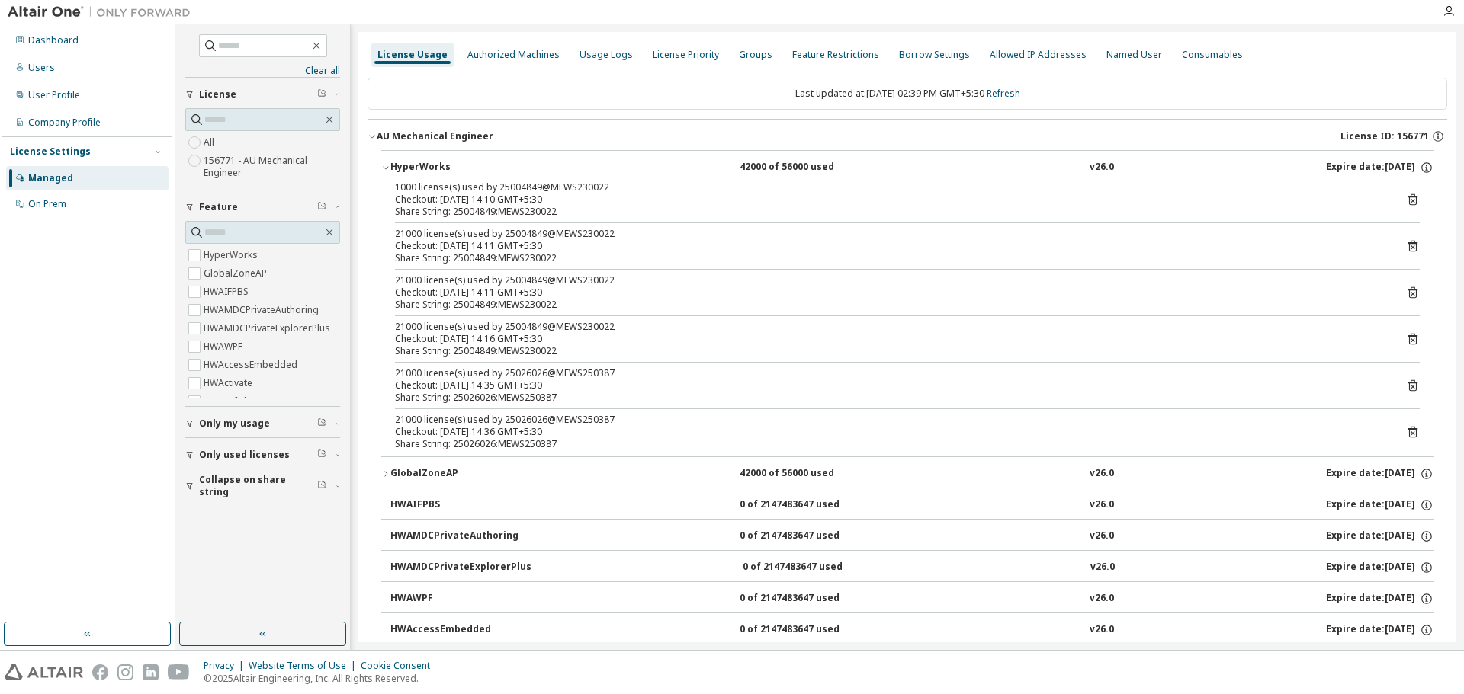
click at [551, 356] on div "Share String: 25004849:MEWS230022" at bounding box center [889, 351] width 988 height 12
drag, startPoint x: 577, startPoint y: 351, endPoint x: 377, endPoint y: 323, distance: 202.4
drag, startPoint x: 564, startPoint y: 305, endPoint x: 394, endPoint y: 284, distance: 171.2
click at [394, 284] on div "1000 license(s) used by 25004849@MEWS230022 Checkout: 2025-10-10 14:10 GMT+5:30…" at bounding box center [907, 318] width 1052 height 275
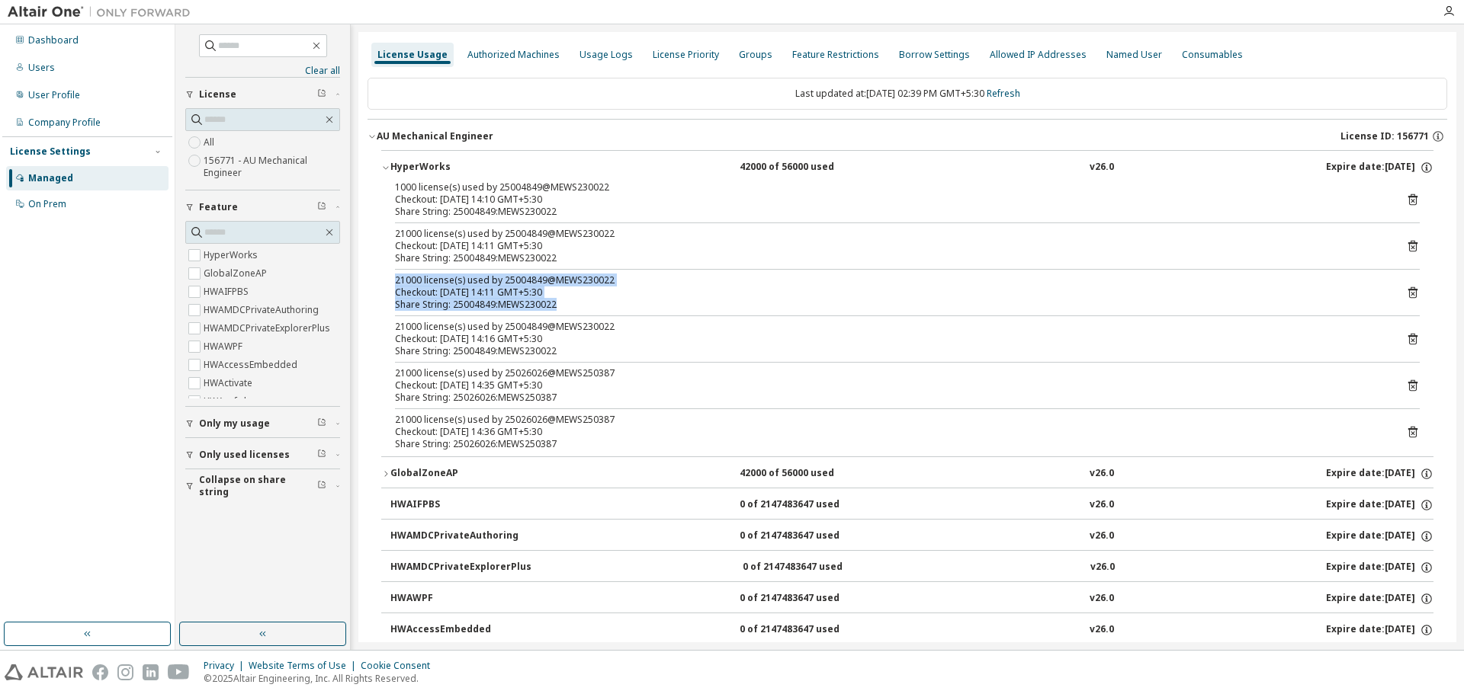
click at [707, 300] on div "Share String: 25004849:MEWS230022" at bounding box center [889, 305] width 988 height 12
